Goal: Task Accomplishment & Management: Use online tool/utility

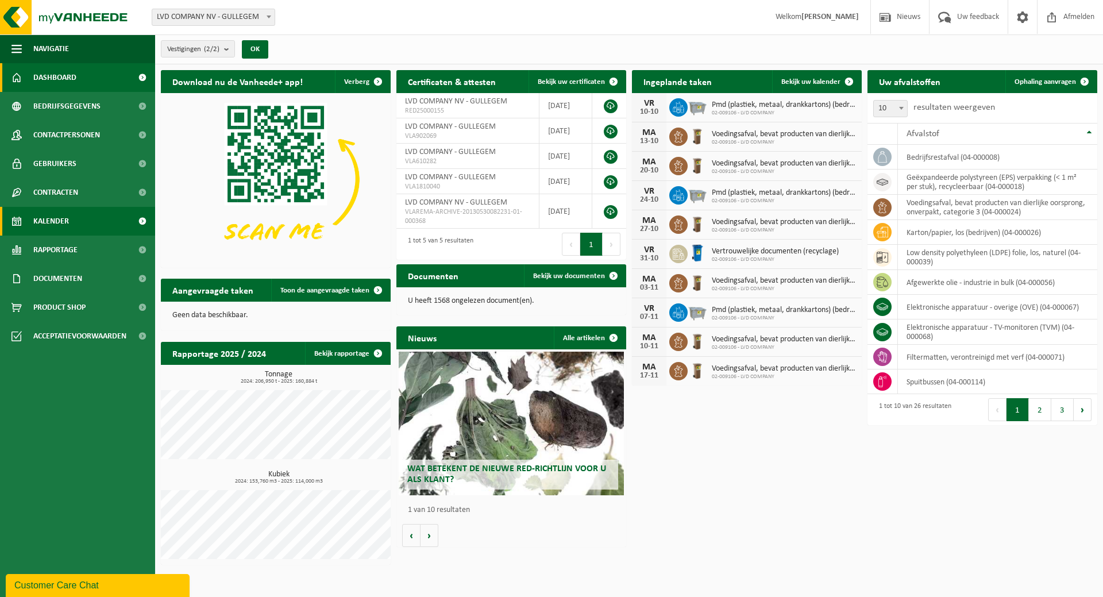
click at [54, 219] on span "Kalender" at bounding box center [51, 221] width 36 height 29
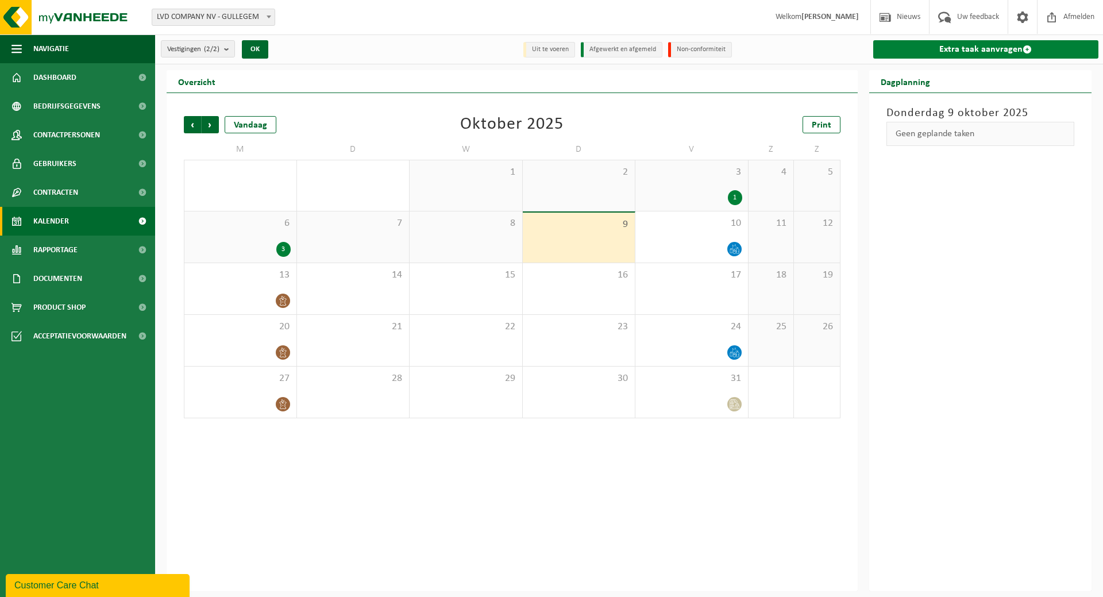
click at [986, 42] on link "Extra taak aanvragen" at bounding box center [986, 49] width 226 height 18
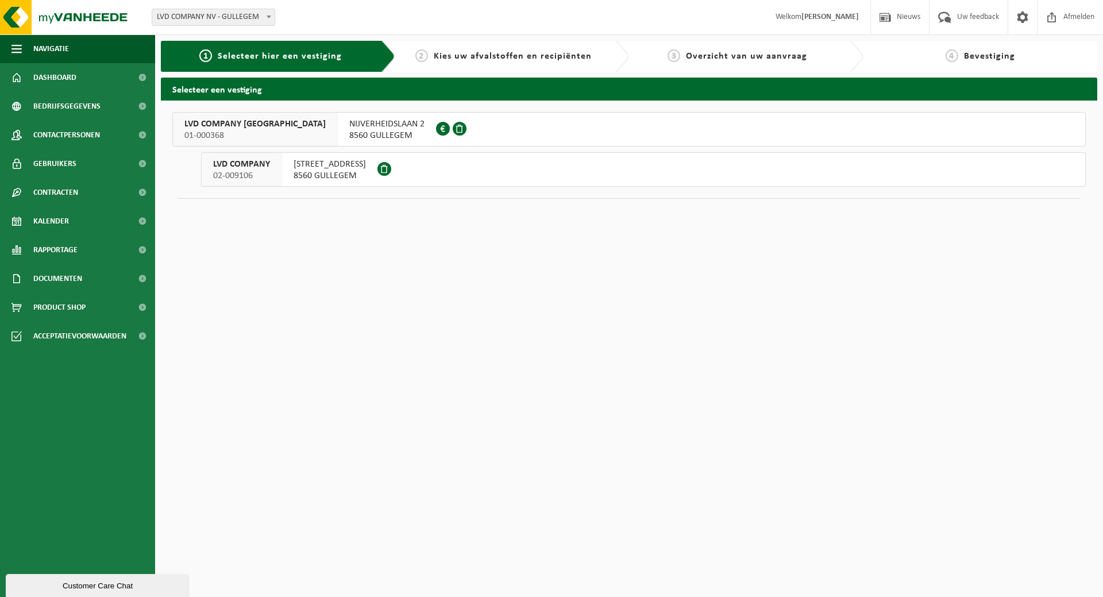
click at [330, 167] on span "HONDSCHOTESTRAAT 112" at bounding box center [330, 164] width 72 height 11
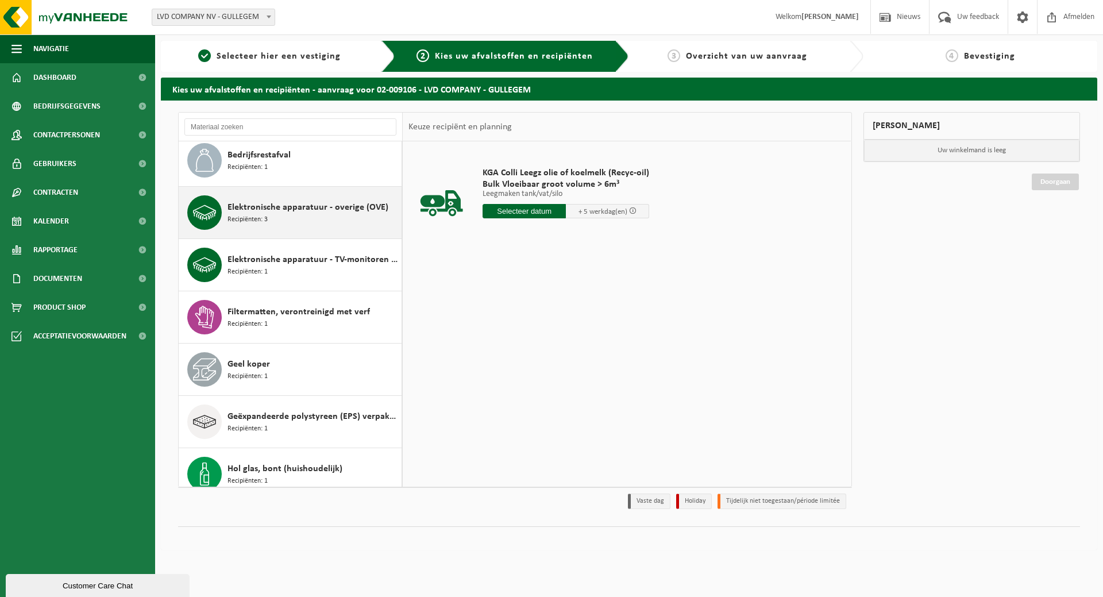
scroll to position [172, 0]
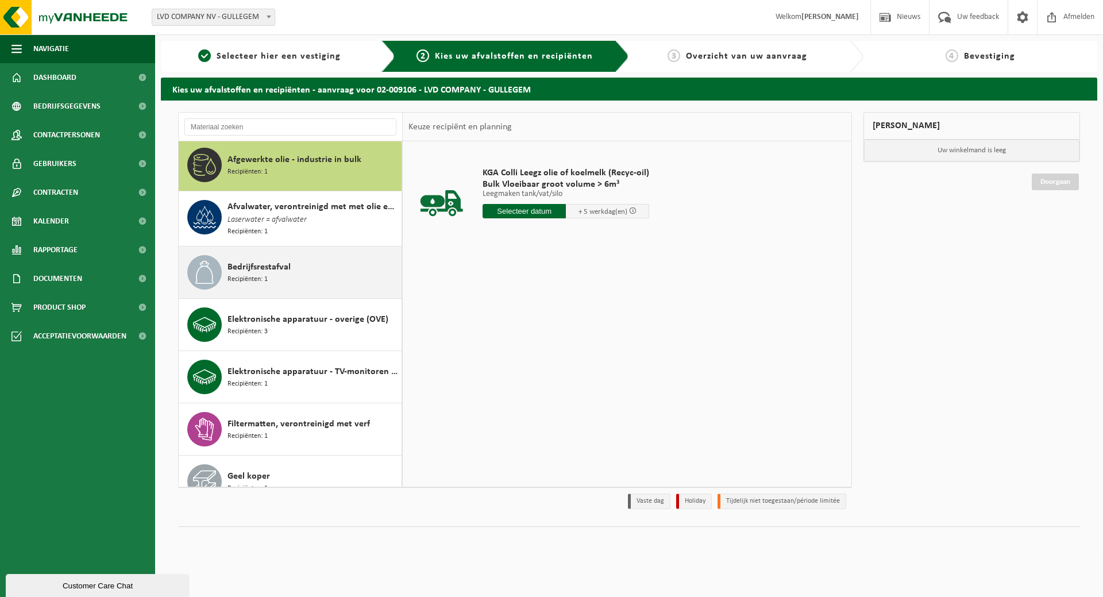
click at [273, 255] on div "Bedrijfsrestafval Recipiënten: 1" at bounding box center [312, 272] width 171 height 34
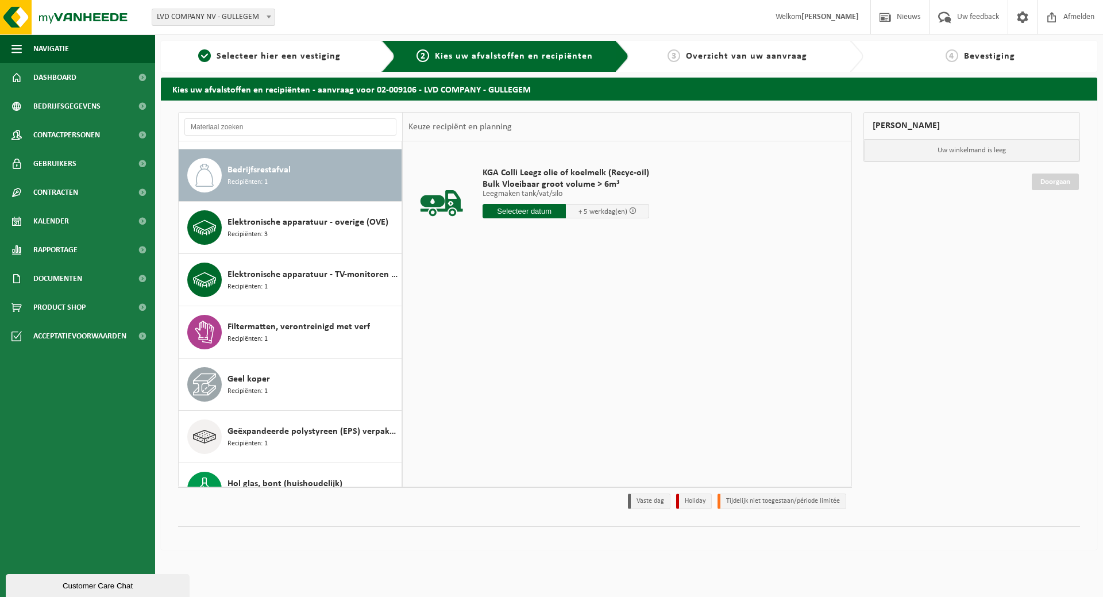
scroll to position [106, 0]
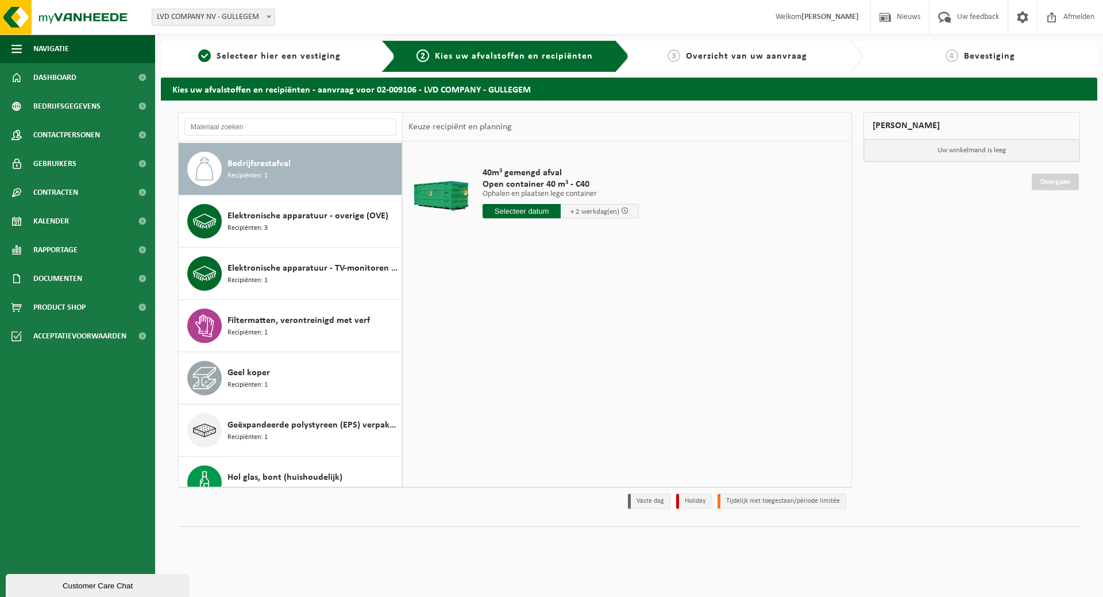
click at [540, 206] on input "text" at bounding box center [522, 211] width 78 height 14
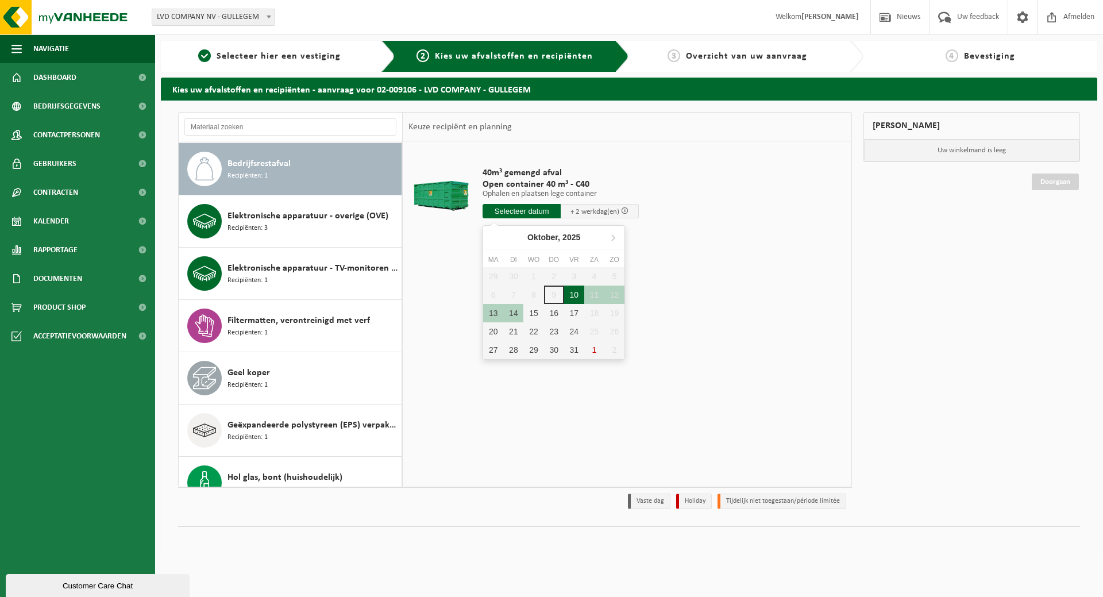
click at [574, 290] on div "10" at bounding box center [574, 294] width 20 height 18
type input "Van 2025-10-10"
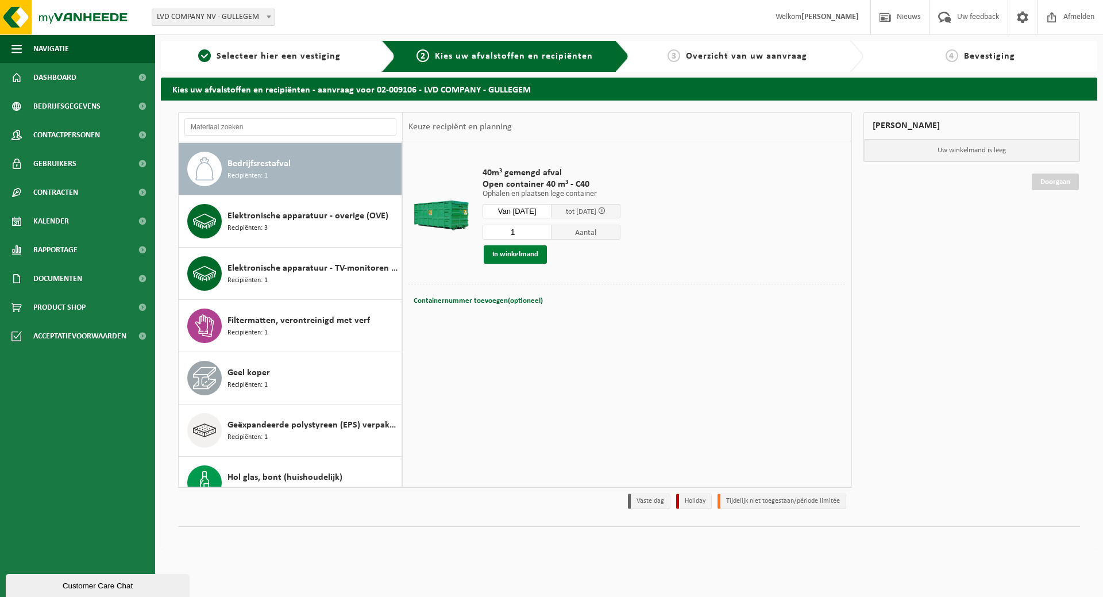
click at [524, 251] on button "In winkelmand" at bounding box center [515, 254] width 63 height 18
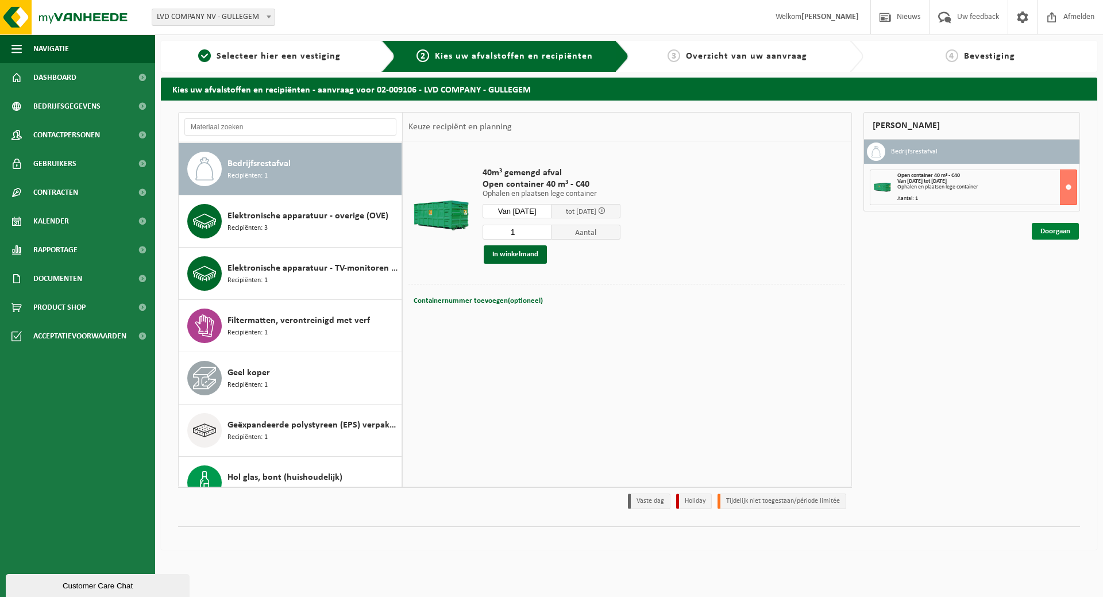
click at [1068, 227] on link "Doorgaan" at bounding box center [1055, 231] width 47 height 17
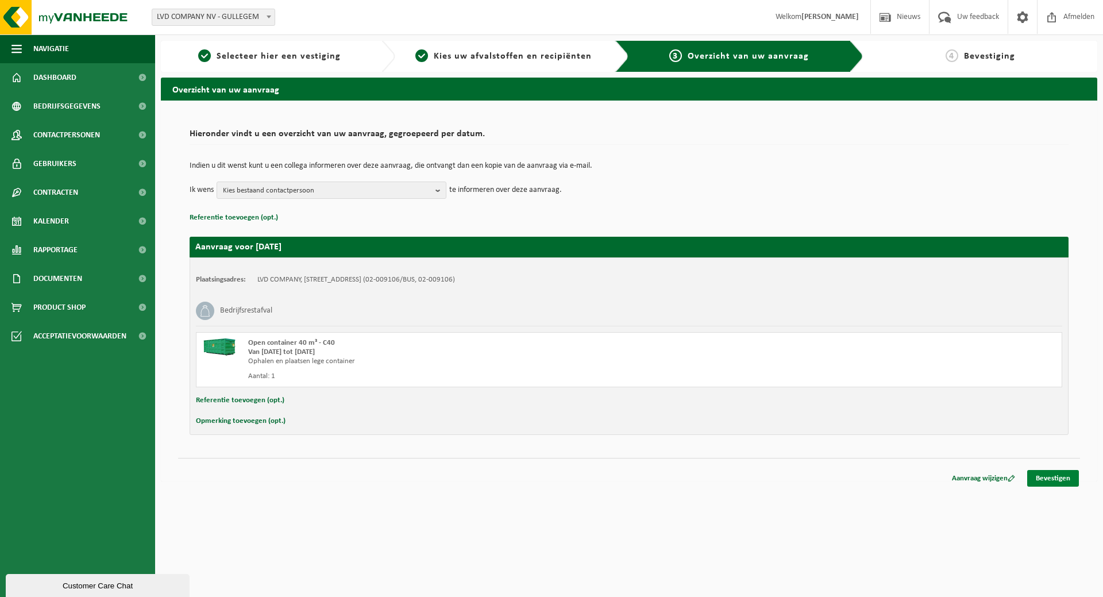
click at [1060, 475] on link "Bevestigen" at bounding box center [1053, 478] width 52 height 17
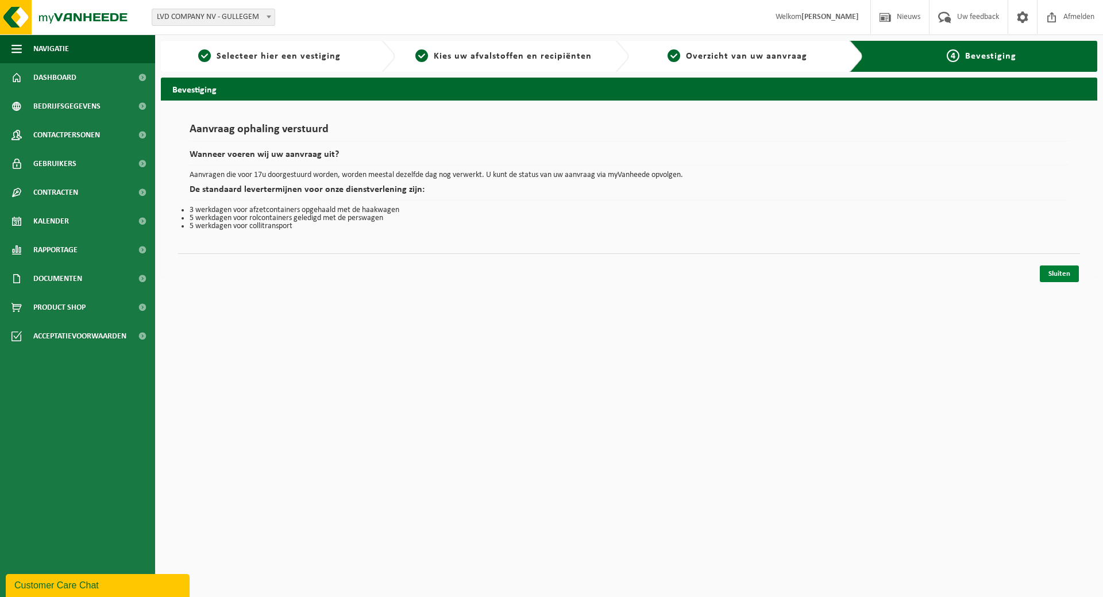
click at [1050, 268] on link "Sluiten" at bounding box center [1059, 273] width 39 height 17
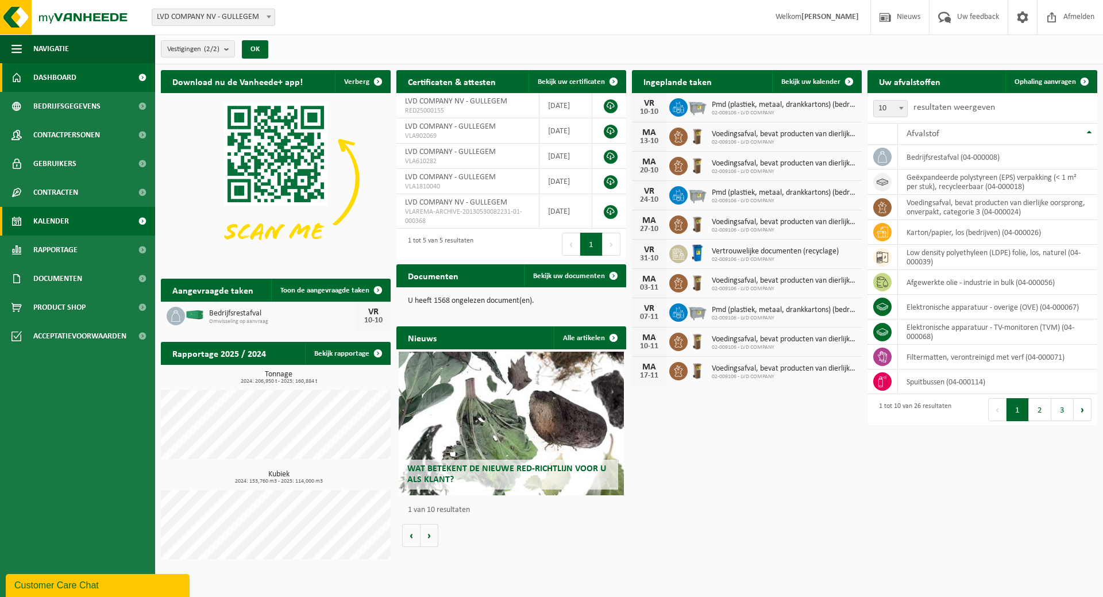
click at [96, 212] on link "Kalender" at bounding box center [77, 221] width 155 height 29
